Goal: Task Accomplishment & Management: Use online tool/utility

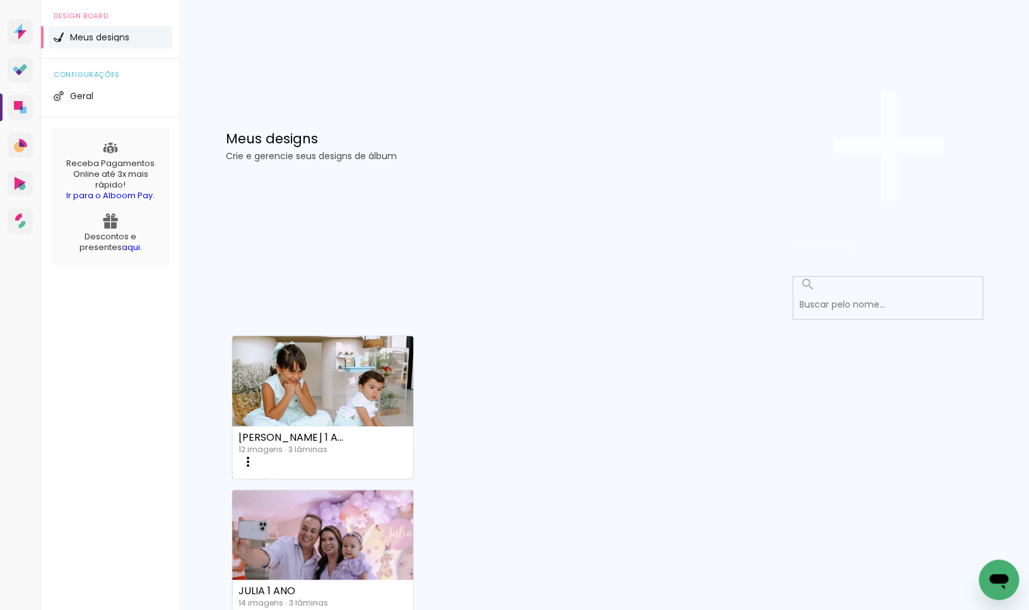
click at [859, 240] on span "Criar um design" at bounding box center [827, 246] width 66 height 12
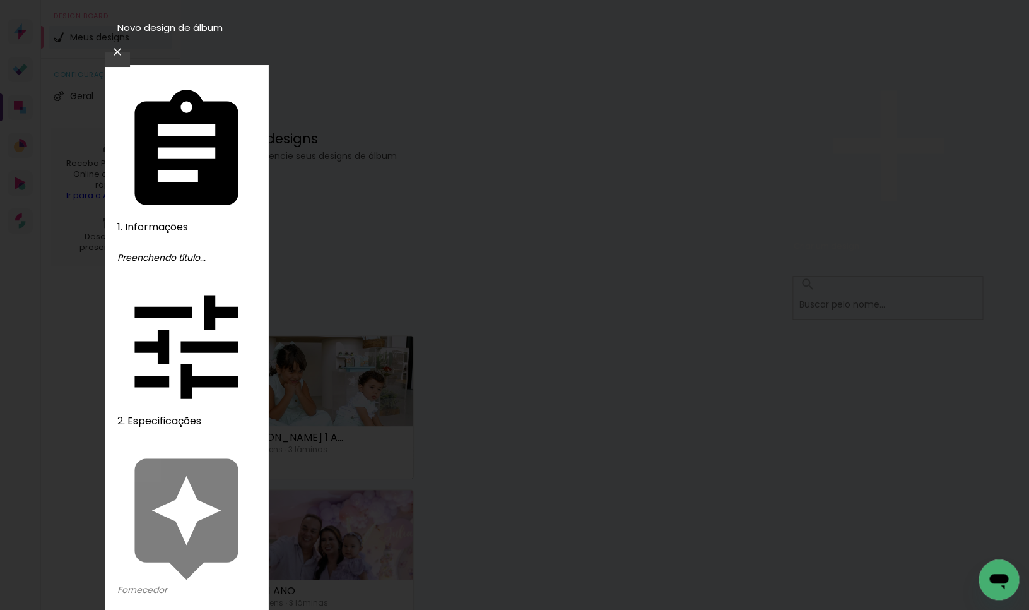
type input "BATIZADO [PERSON_NAME]"
type paper-input "BATIZADO [PERSON_NAME]"
click at [0, 0] on slot "Avançar" at bounding box center [0, 0] width 0 height 0
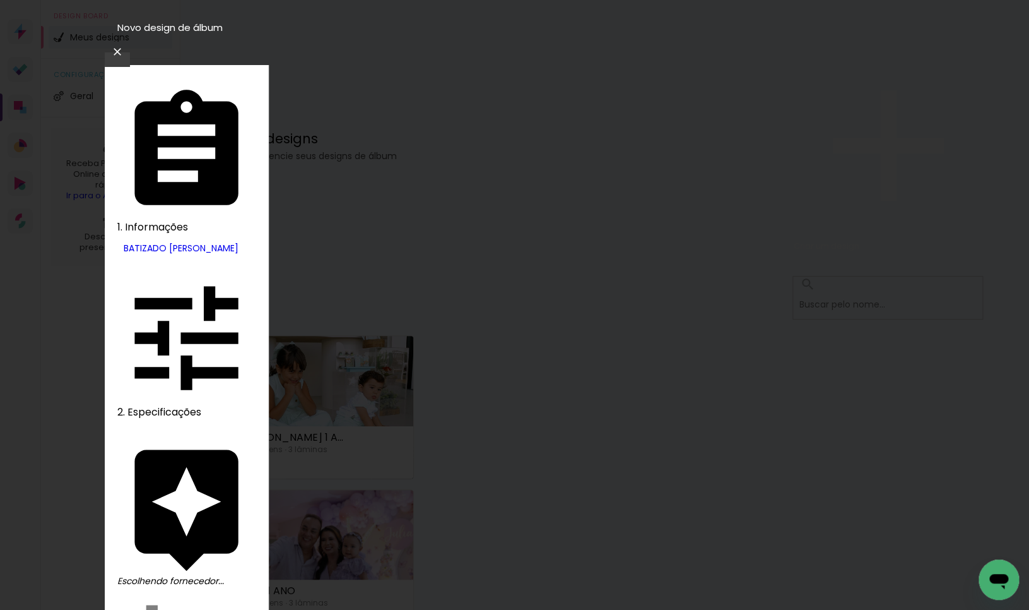
drag, startPoint x: 819, startPoint y: 186, endPoint x: 846, endPoint y: 158, distance: 38.8
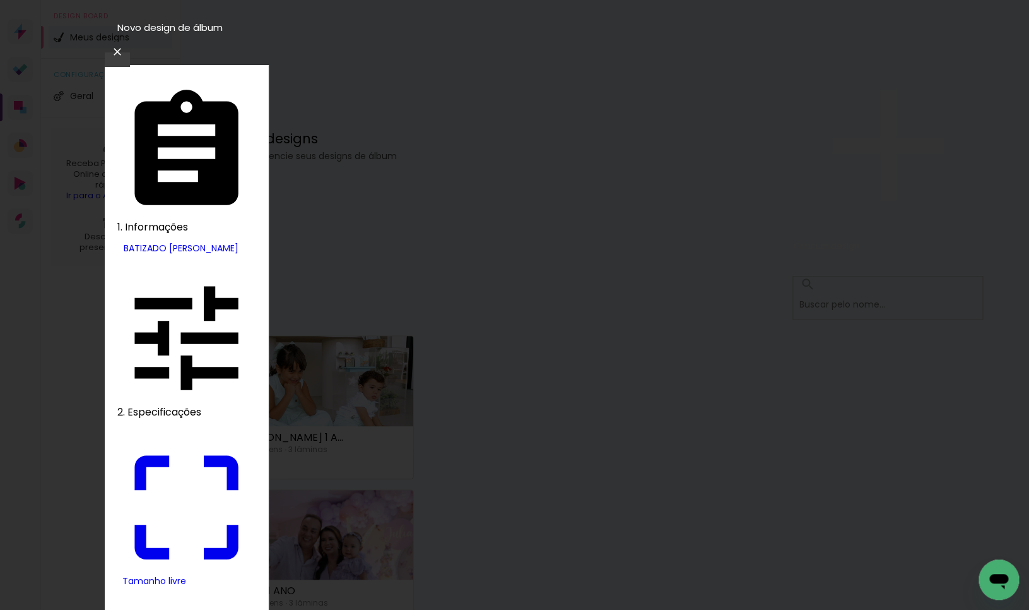
drag, startPoint x: 283, startPoint y: 364, endPoint x: 322, endPoint y: 363, distance: 39.8
type input "9"
type paper-input "9"
drag, startPoint x: 589, startPoint y: 355, endPoint x: 623, endPoint y: 352, distance: 34.2
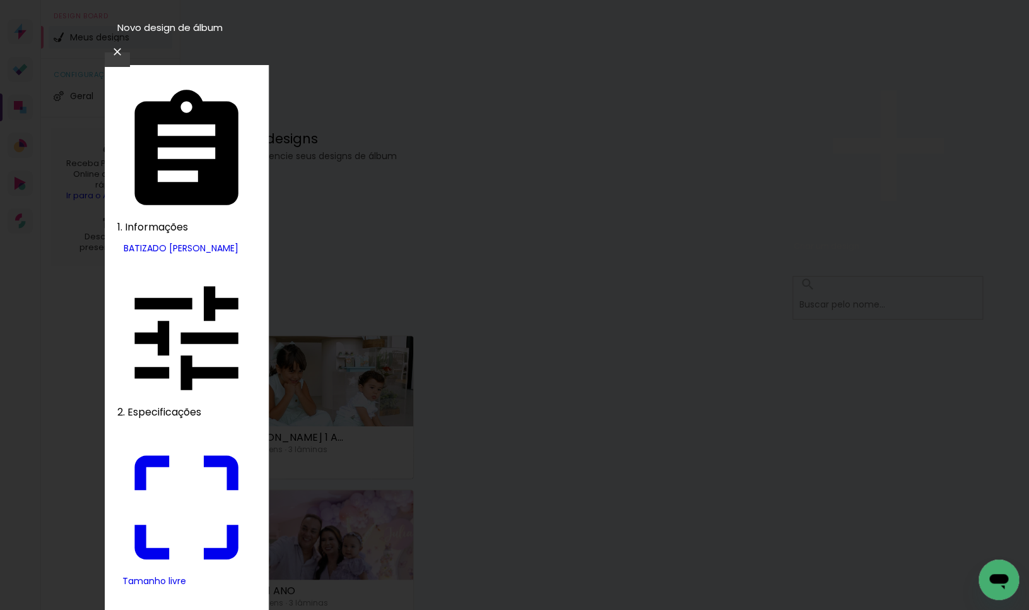
type input "18"
type input "4"
type paper-input "4"
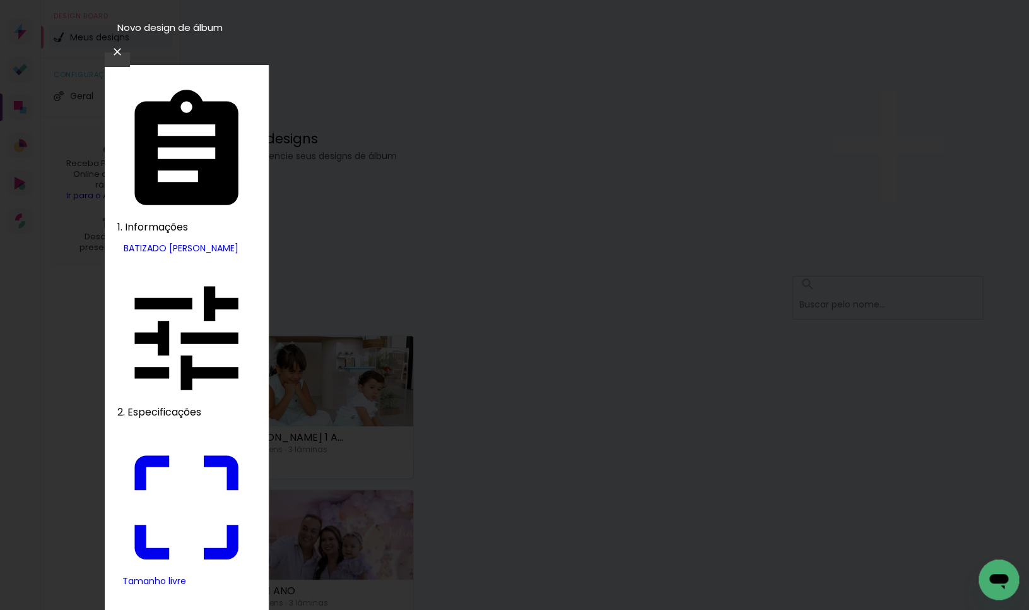
type input "3"
type paper-input "3"
type input "2"
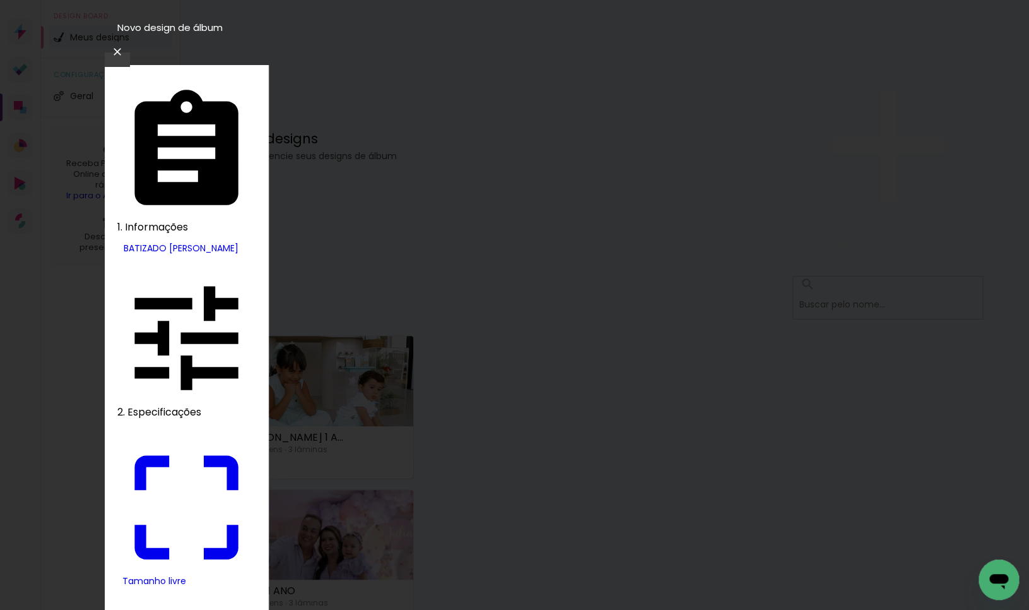
type paper-input "2"
type input "1"
type paper-input "1"
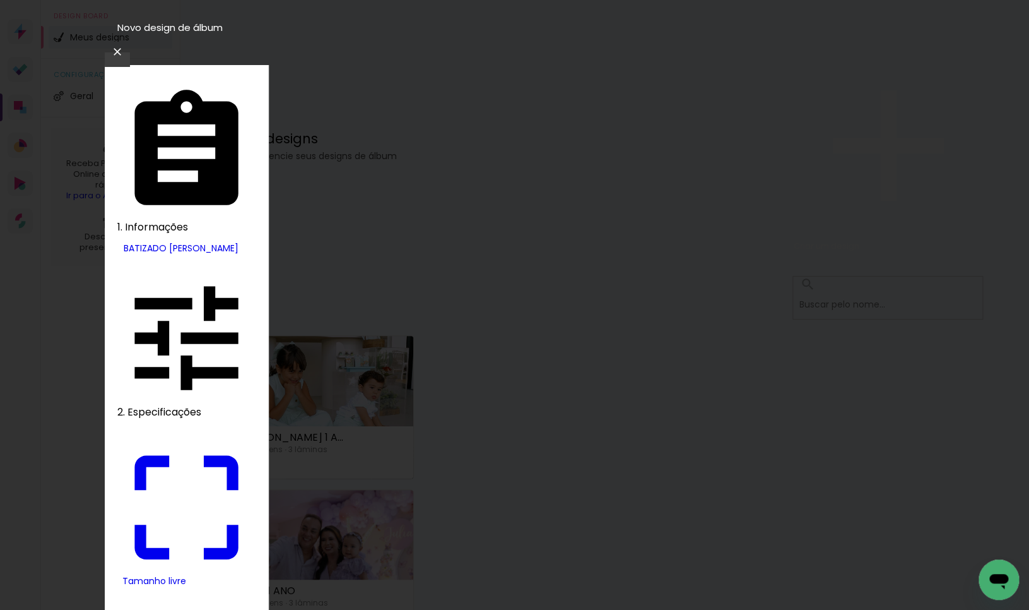
type input "0"
type input "18"
type paper-input "18"
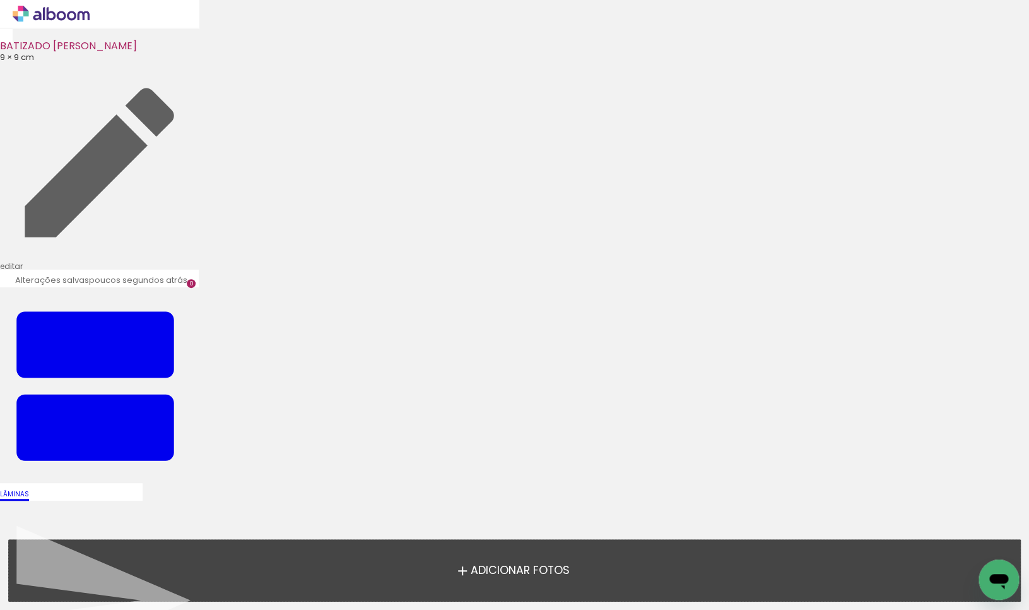
click at [508, 574] on span "Adicionar Fotos" at bounding box center [519, 570] width 99 height 11
click at [0, 0] on input "file" at bounding box center [0, 0] width 0 height 0
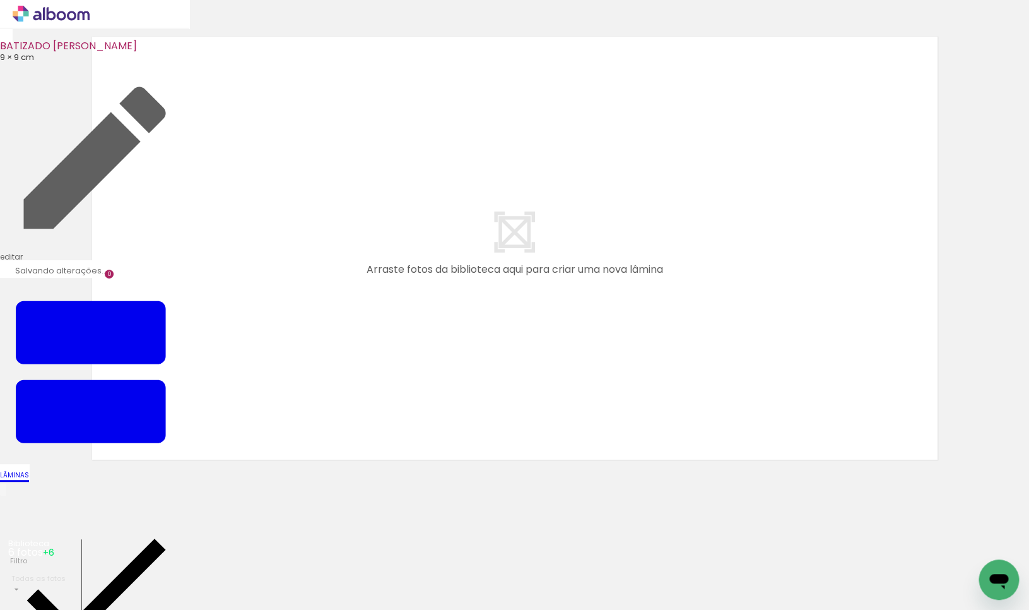
scroll to position [15, 0]
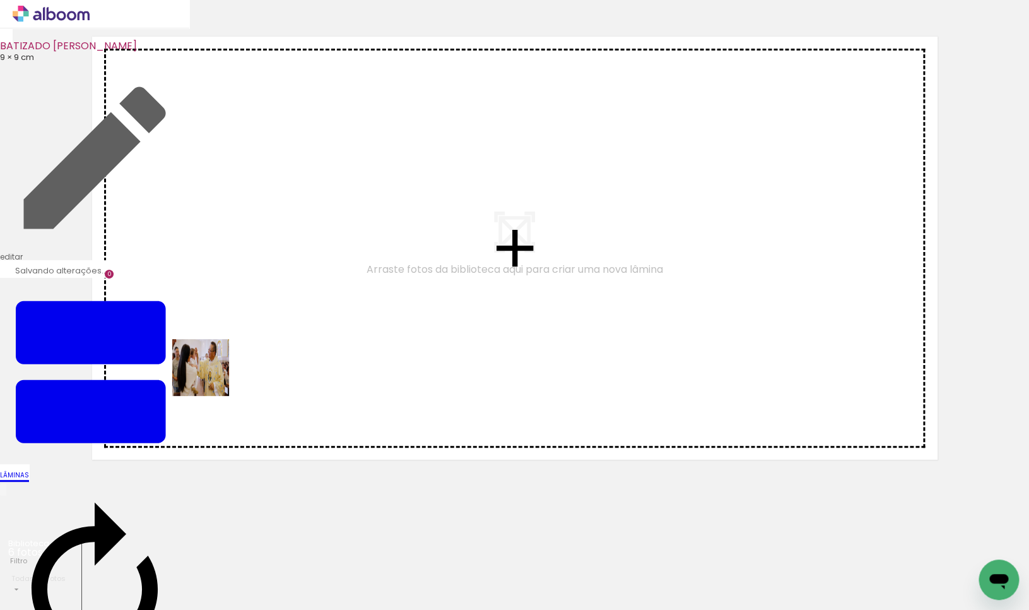
drag, startPoint x: 117, startPoint y: 581, endPoint x: 218, endPoint y: 365, distance: 238.2
click at [218, 365] on quentale-workspace at bounding box center [514, 305] width 1029 height 610
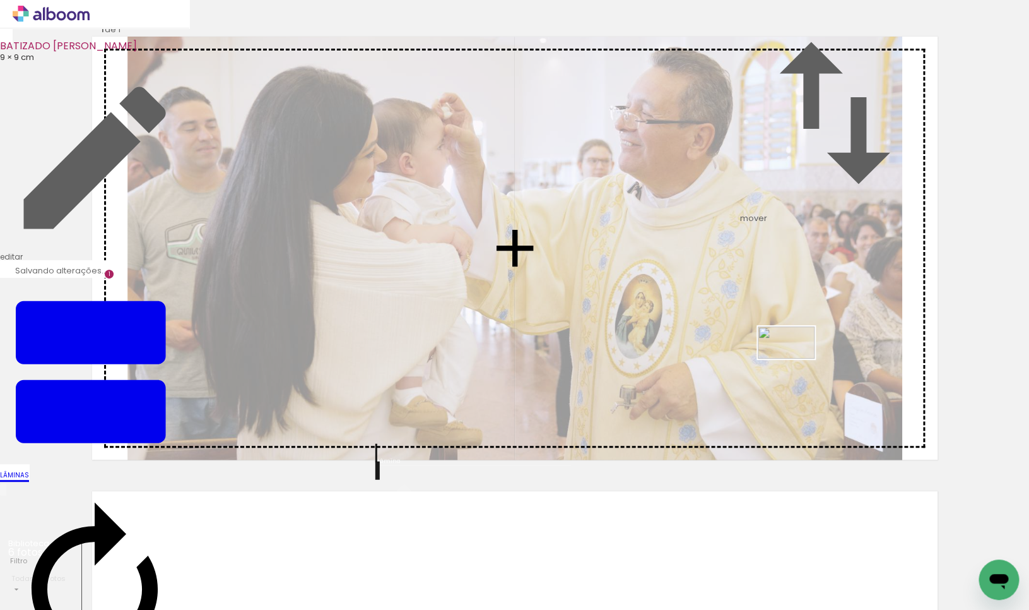
drag, startPoint x: 205, startPoint y: 571, endPoint x: 806, endPoint y: 363, distance: 635.8
click at [811, 363] on quentale-workspace at bounding box center [514, 305] width 1029 height 610
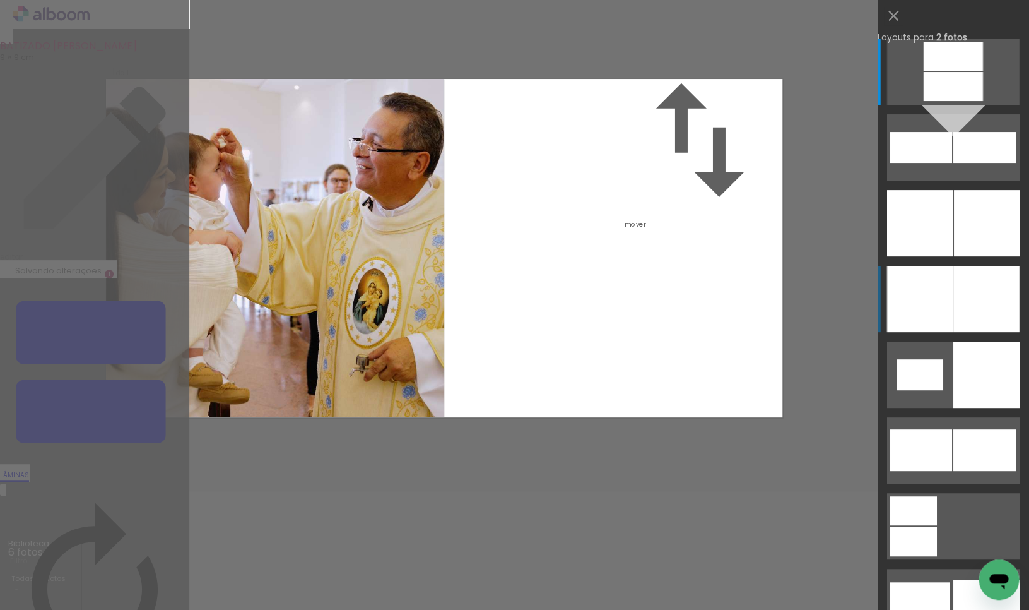
click at [941, 285] on div at bounding box center [920, 299] width 66 height 66
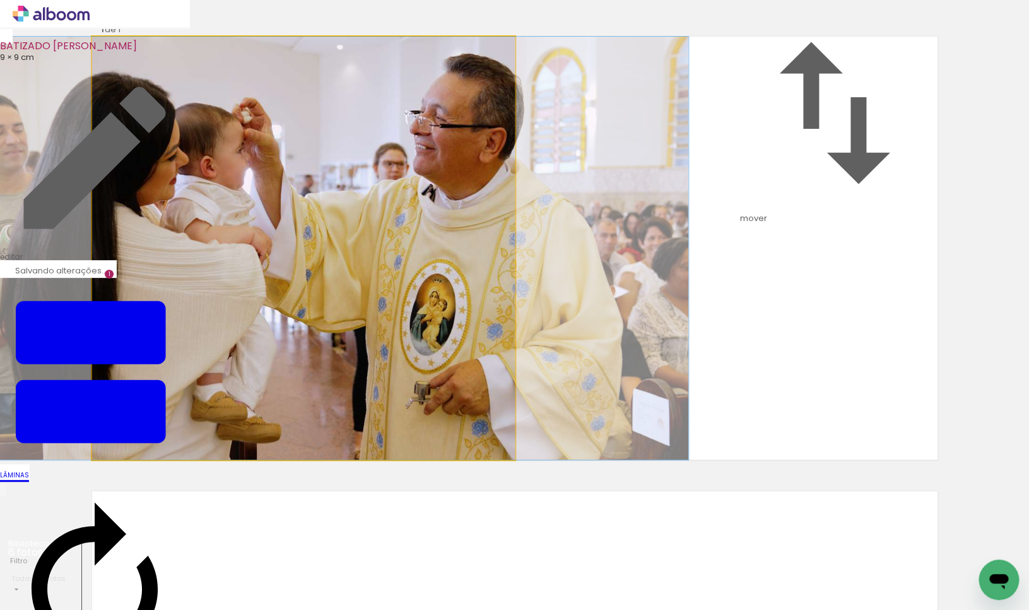
drag, startPoint x: 421, startPoint y: 288, endPoint x: 433, endPoint y: 286, distance: 12.1
click at [433, 286] on album-spread "1 de 1" at bounding box center [515, 248] width 846 height 423
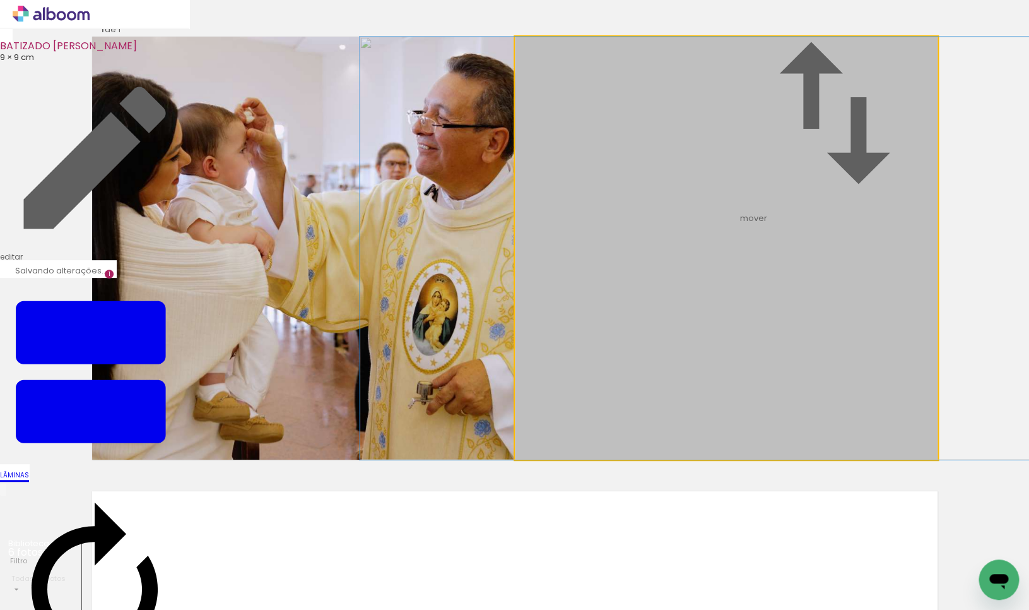
drag, startPoint x: 705, startPoint y: 276, endPoint x: 715, endPoint y: 276, distance: 9.5
click at [715, 276] on album-spread "1 de 1" at bounding box center [515, 248] width 846 height 423
drag, startPoint x: 728, startPoint y: 276, endPoint x: 719, endPoint y: 276, distance: 8.8
click at [719, 276] on album-spread "1 de 1" at bounding box center [515, 248] width 846 height 423
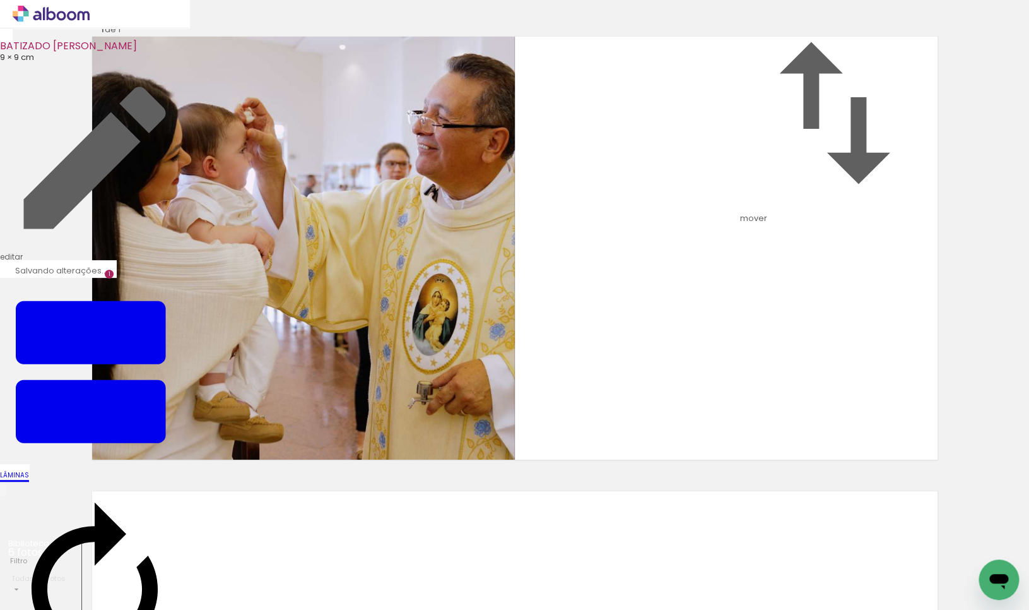
scroll to position [491, 0]
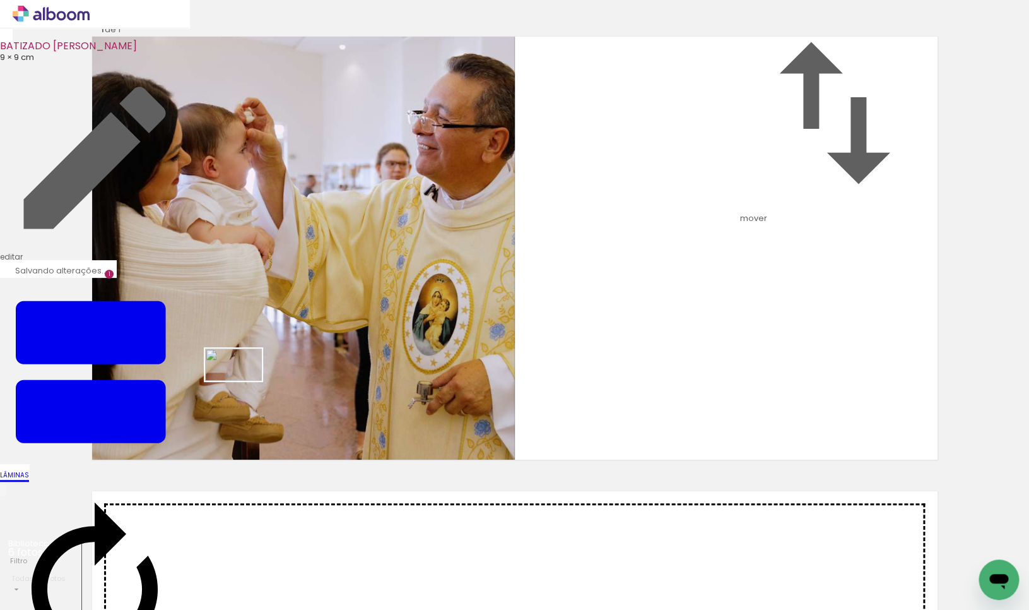
drag, startPoint x: 279, startPoint y: 574, endPoint x: 243, endPoint y: 386, distance: 190.8
click at [243, 386] on quentale-workspace at bounding box center [514, 305] width 1029 height 610
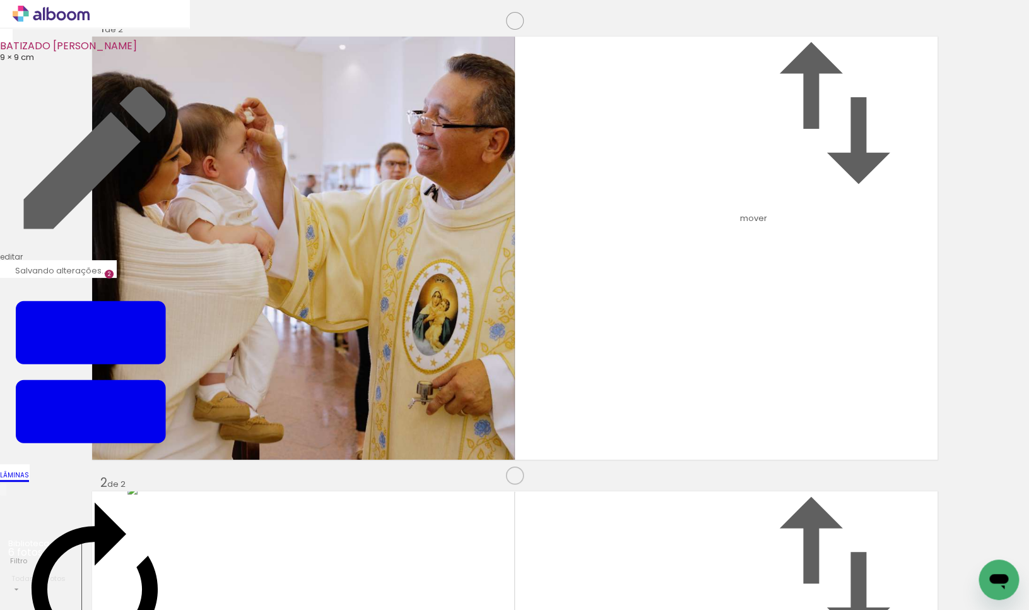
scroll to position [469, 0]
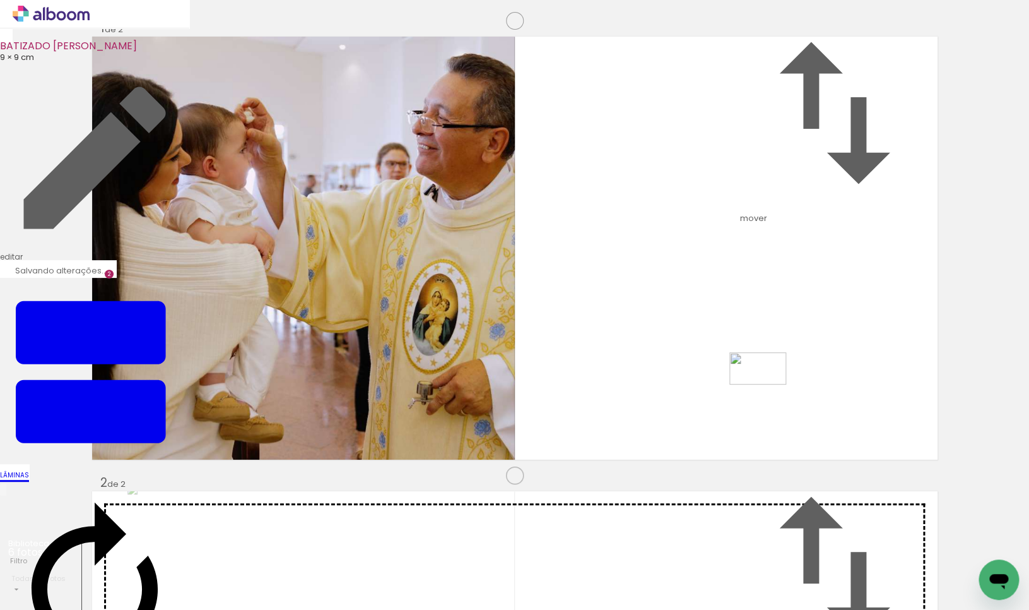
drag, startPoint x: 486, startPoint y: 562, endPoint x: 779, endPoint y: 384, distance: 342.6
click at [779, 384] on quentale-workspace at bounding box center [514, 305] width 1029 height 610
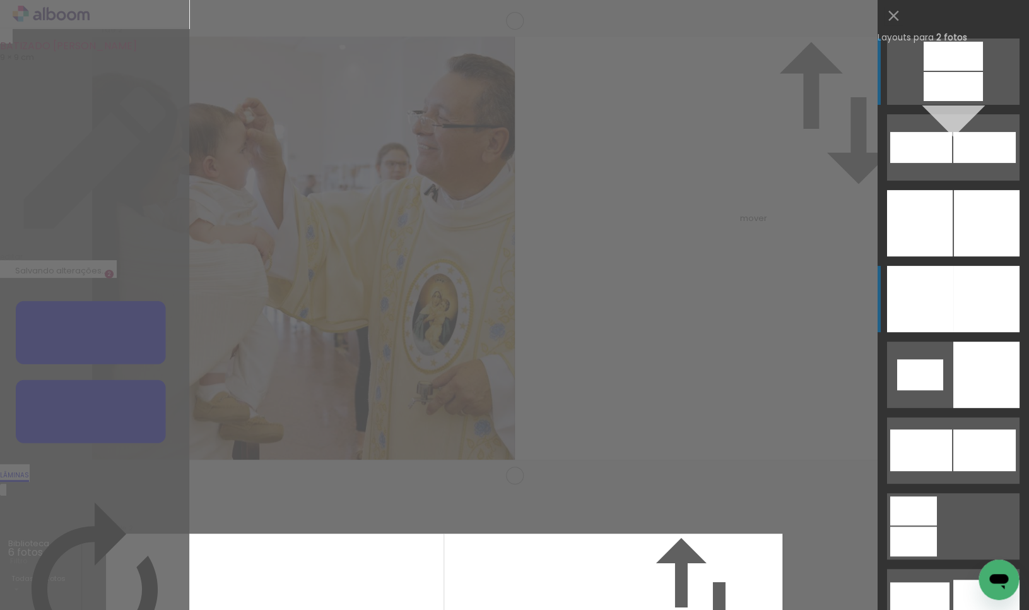
click at [966, 321] on div at bounding box center [986, 299] width 66 height 66
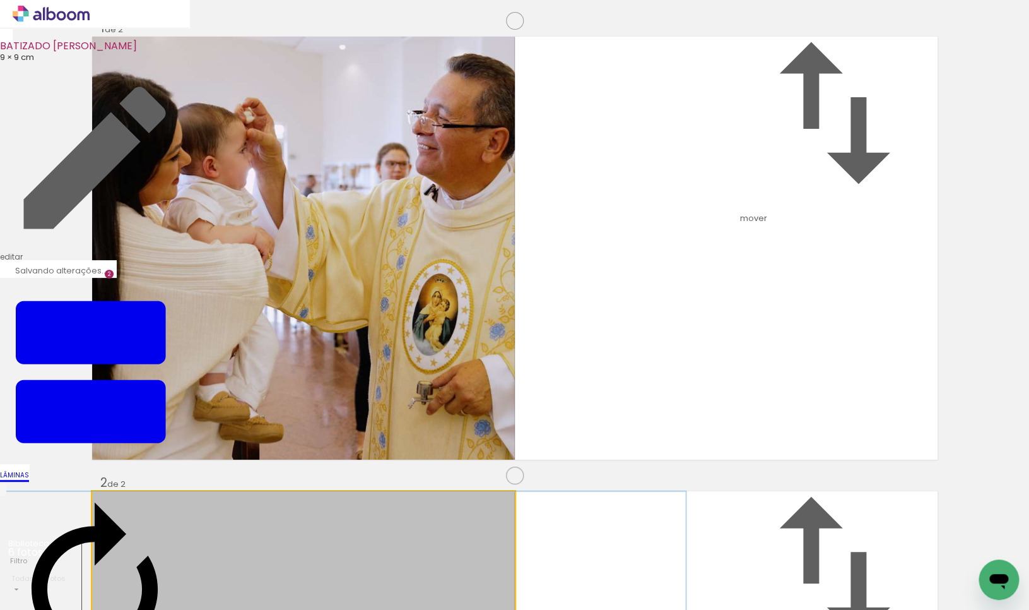
drag, startPoint x: 430, startPoint y: 311, endPoint x: 437, endPoint y: 310, distance: 7.0
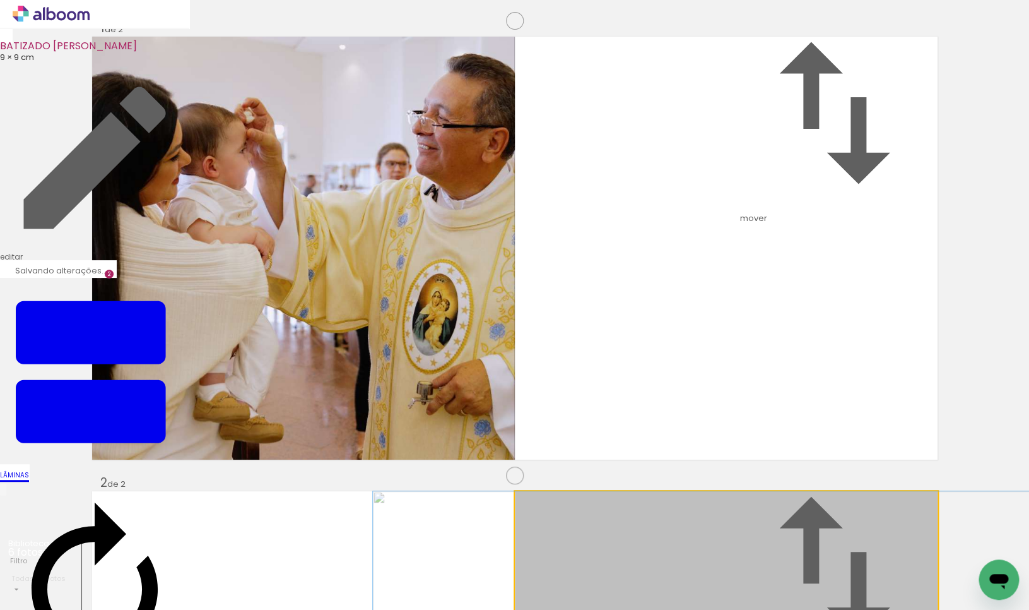
drag, startPoint x: 705, startPoint y: 318, endPoint x: 728, endPoint y: 315, distance: 22.9
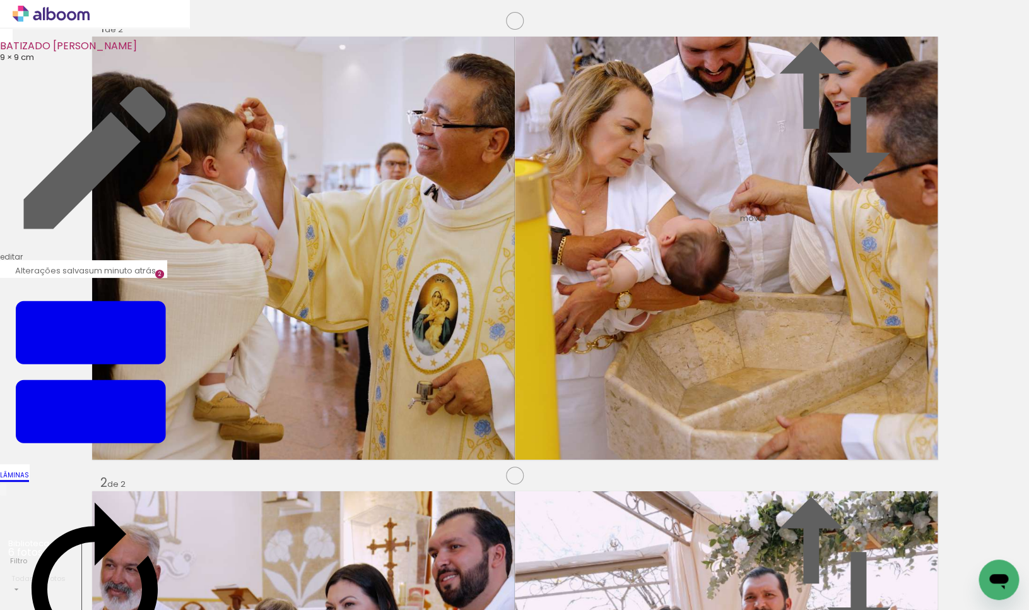
scroll to position [945, 0]
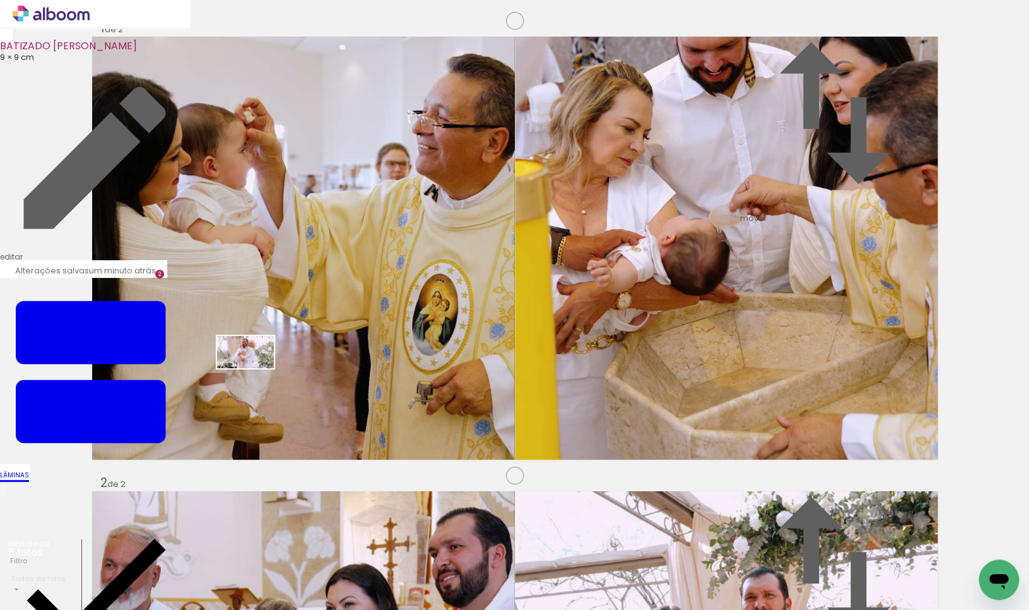
drag, startPoint x: 343, startPoint y: 575, endPoint x: 311, endPoint y: 415, distance: 163.3
click at [250, 353] on quentale-workspace at bounding box center [514, 305] width 1029 height 610
drag, startPoint x: 455, startPoint y: 551, endPoint x: 676, endPoint y: 440, distance: 248.0
click at [751, 375] on quentale-workspace at bounding box center [514, 305] width 1029 height 610
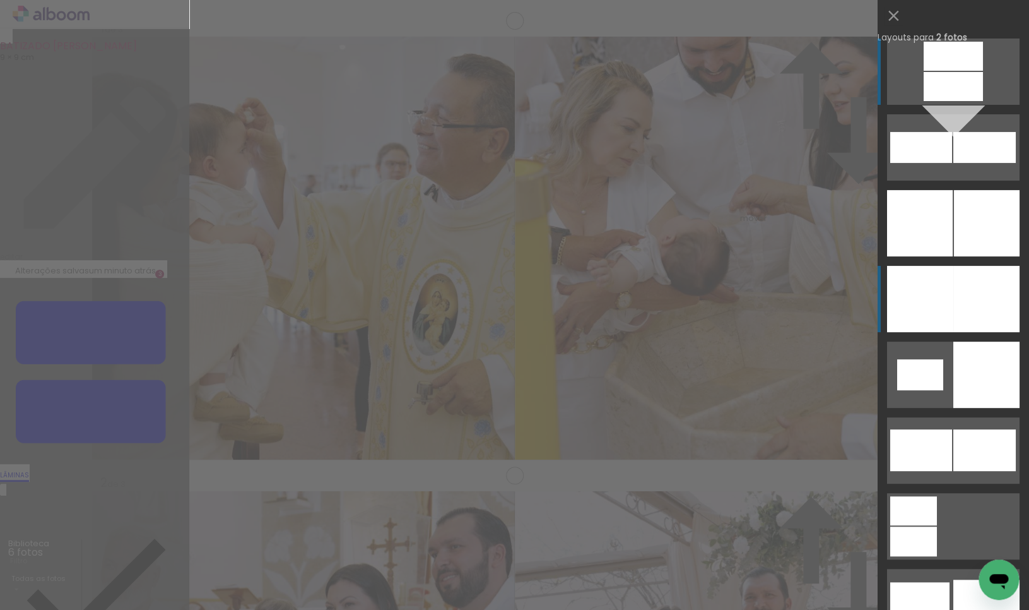
click at [953, 292] on div at bounding box center [986, 299] width 66 height 66
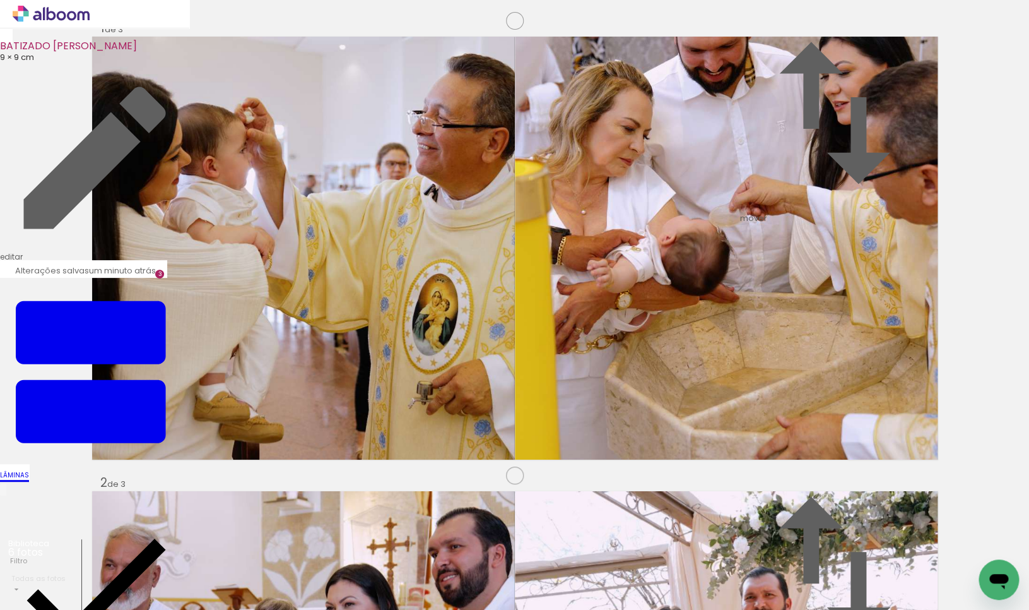
drag, startPoint x: 398, startPoint y: 310, endPoint x: 405, endPoint y: 310, distance: 7.6
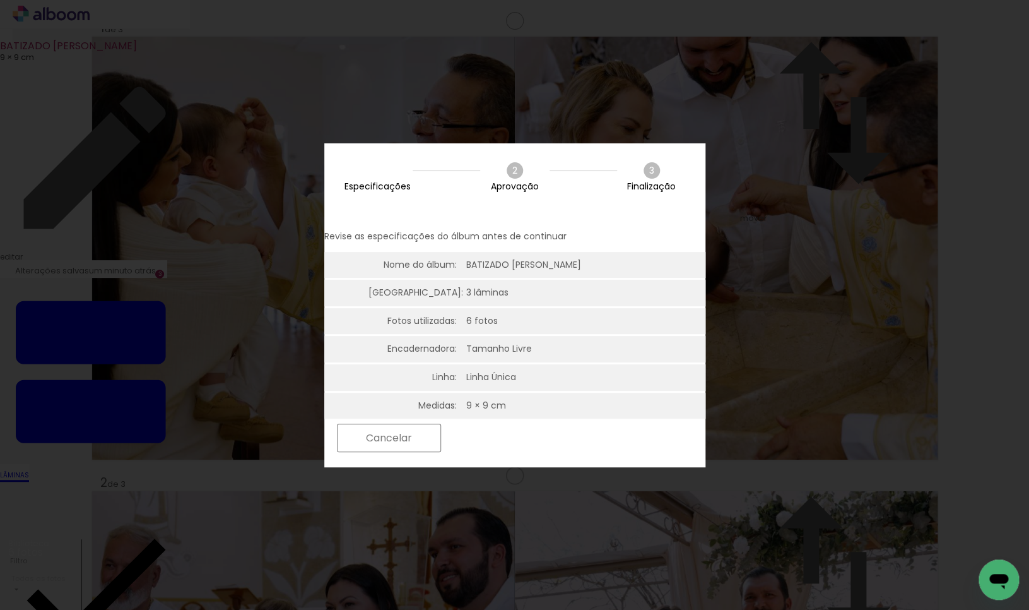
click at [545, 448] on paper-button "Próximo" at bounding box center [495, 437] width 97 height 27
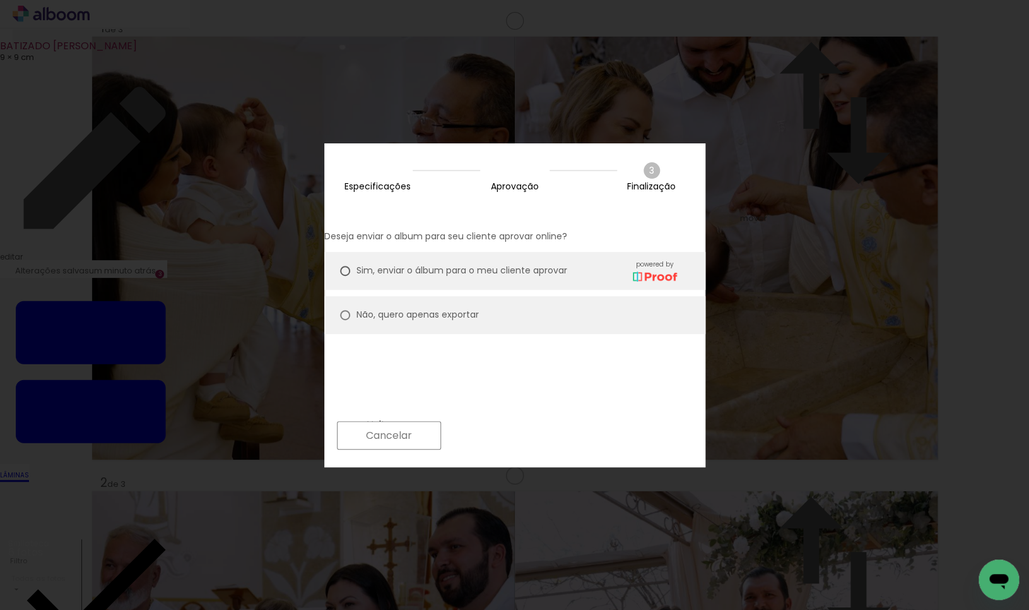
click at [350, 310] on div at bounding box center [345, 315] width 10 height 10
type paper-radio-button "on"
click at [545, 430] on paper-button "Próximo" at bounding box center [495, 434] width 97 height 27
type input "Alta, 300 DPI"
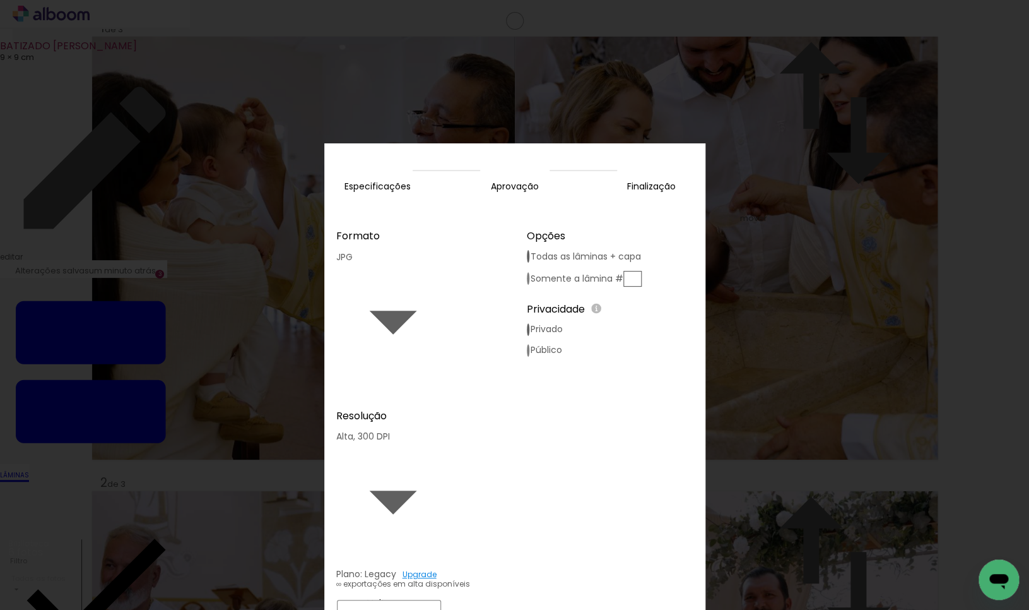
click at [0, 0] on slot "Exportar" at bounding box center [0, 0] width 0 height 0
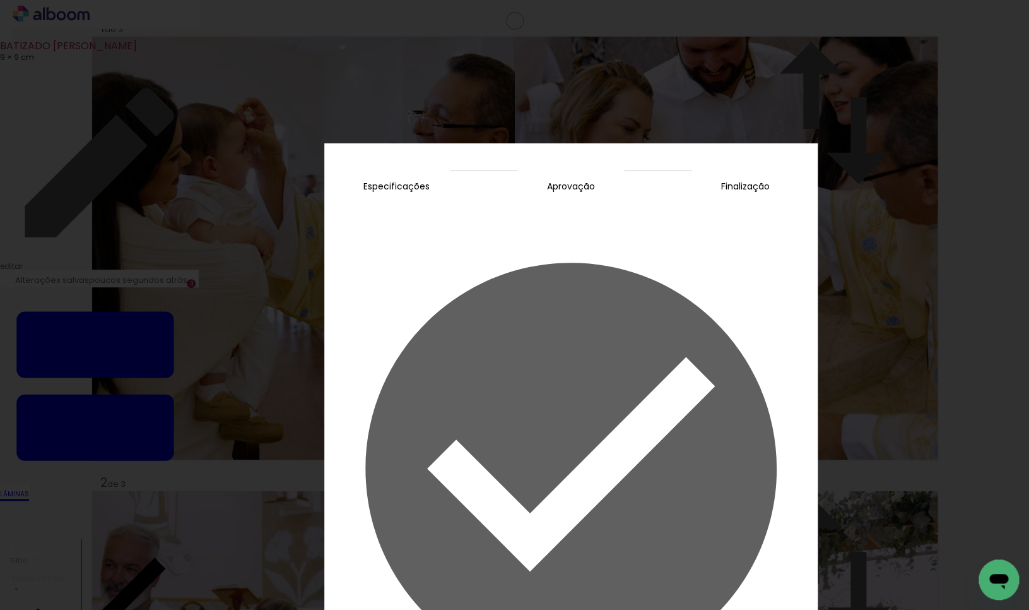
click at [0, 0] on slot "Concluir" at bounding box center [0, 0] width 0 height 0
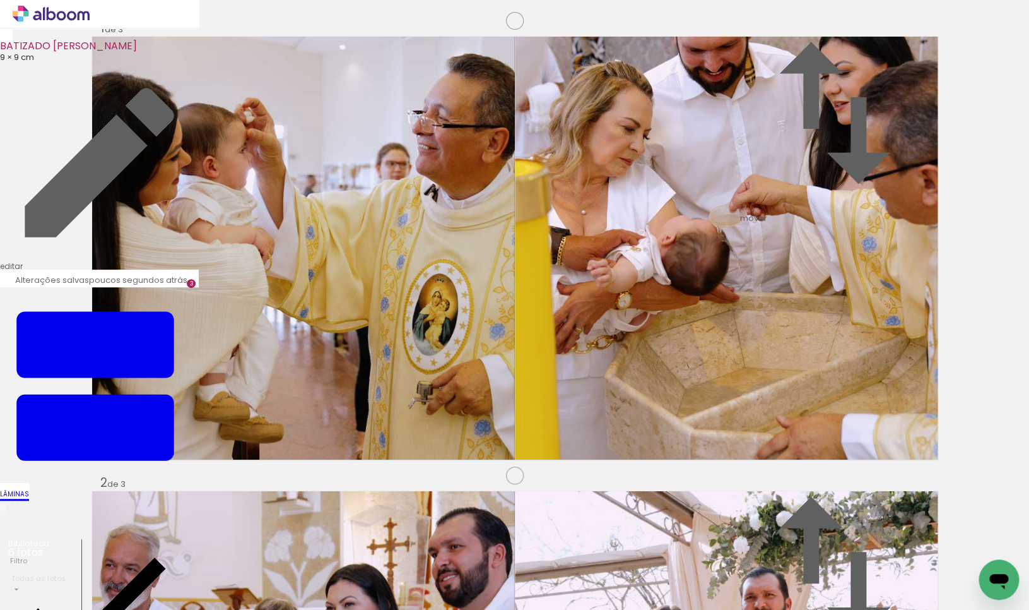
click at [64, 15] on icon at bounding box center [61, 15] width 9 height 9
